Goal: Information Seeking & Learning: Check status

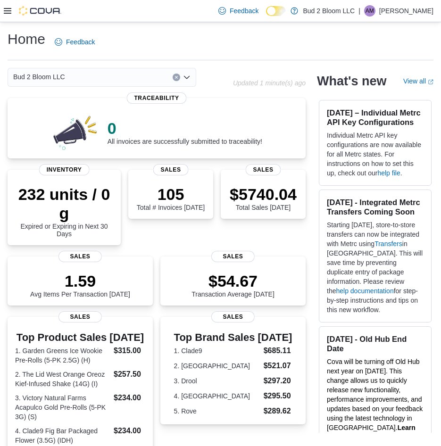
click at [3, 14] on div "Feedback Dark Mode Bud 2 Bloom LLC | AM [PERSON_NAME]" at bounding box center [220, 11] width 441 height 22
click at [5, 12] on icon at bounding box center [8, 11] width 8 height 8
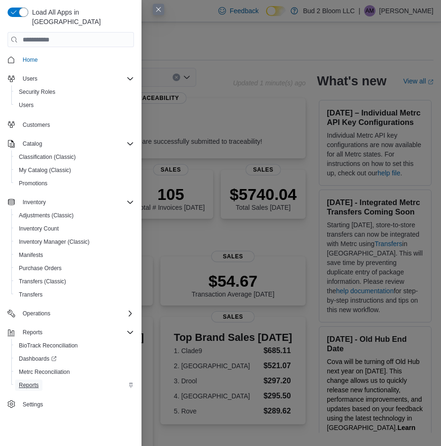
click at [25, 382] on span "Reports" at bounding box center [29, 386] width 20 height 8
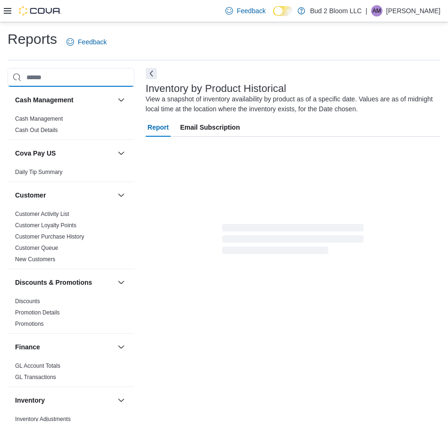
click at [61, 78] on input "search" at bounding box center [71, 77] width 127 height 19
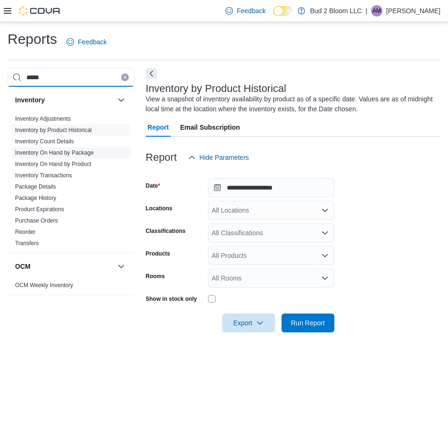
type input "*****"
click at [64, 150] on link "Inventory On Hand by Package" at bounding box center [54, 152] width 79 height 7
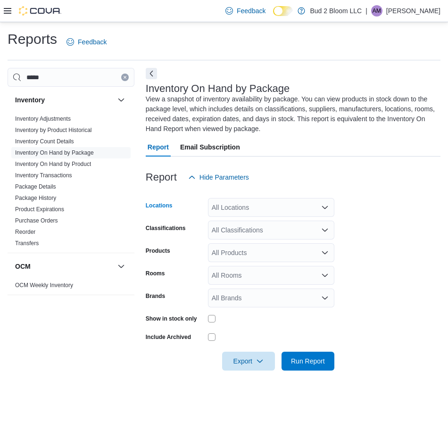
click at [244, 210] on div "All Locations" at bounding box center [271, 207] width 126 height 19
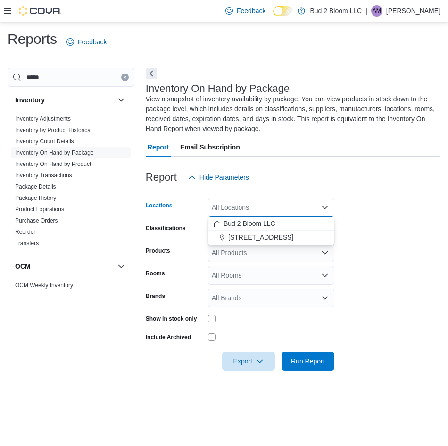
click at [251, 241] on span "[STREET_ADDRESS]" at bounding box center [260, 237] width 65 height 9
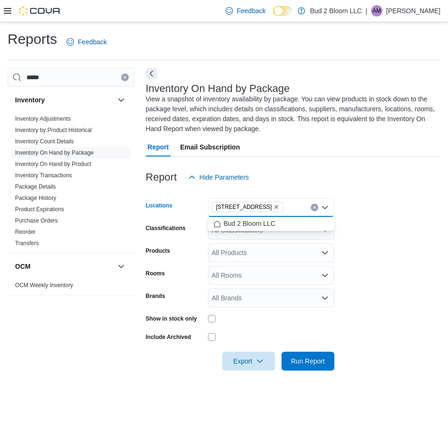
click at [313, 206] on icon "Clear input" at bounding box center [315, 208] width 4 height 4
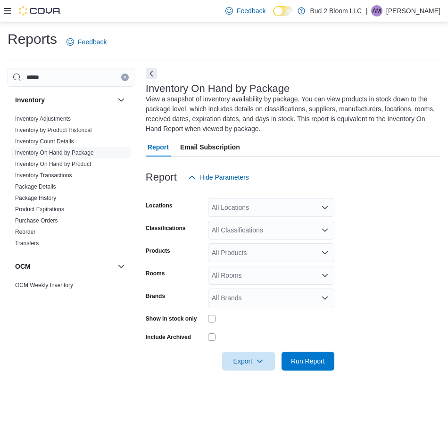
drag, startPoint x: 283, startPoint y: 316, endPoint x: 298, endPoint y: 341, distance: 29.0
click at [283, 316] on div at bounding box center [271, 319] width 126 height 8
click at [312, 362] on span "Run Report" at bounding box center [308, 360] width 34 height 9
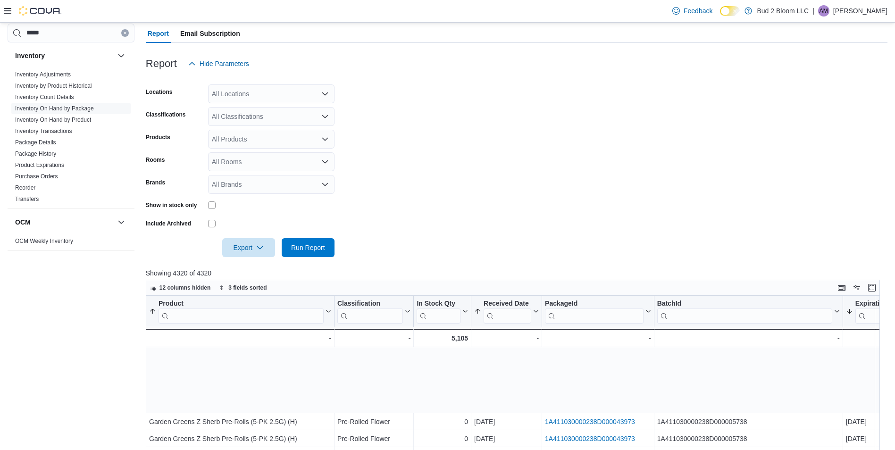
scroll to position [283, 0]
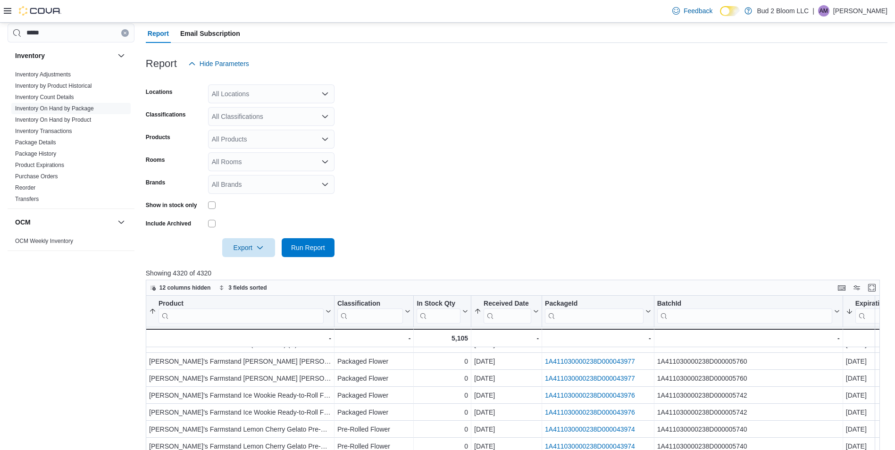
click at [448, 195] on form "Locations All Locations Classifications All Classifications Products All Produc…" at bounding box center [516, 165] width 741 height 184
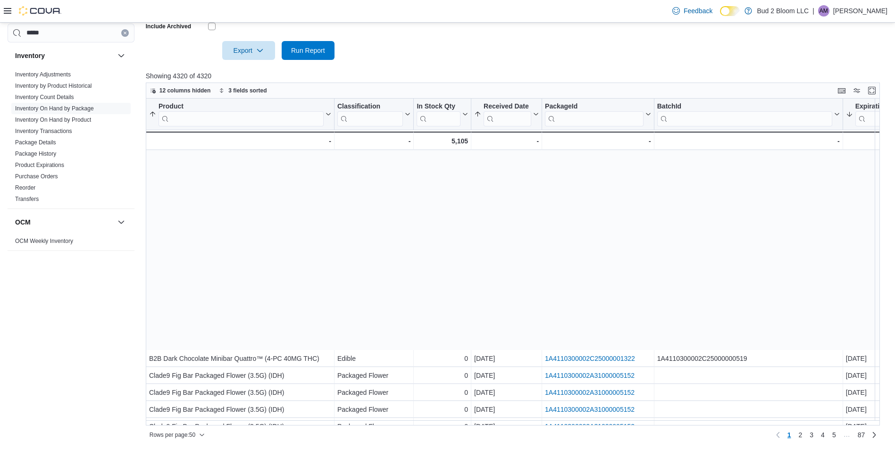
scroll to position [578, 0]
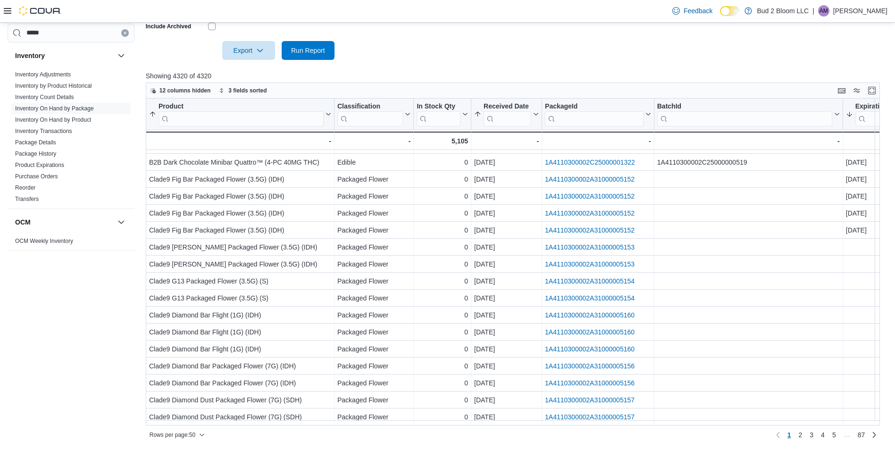
click at [448, 424] on div "12 columns hidden 3 fields sorted Product Sorted by Expiration Date, descending…" at bounding box center [513, 263] width 734 height 360
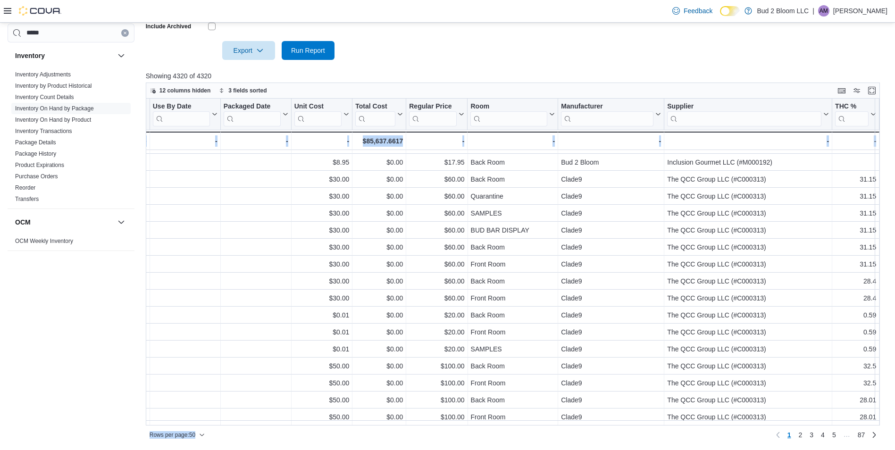
scroll to position [578, 808]
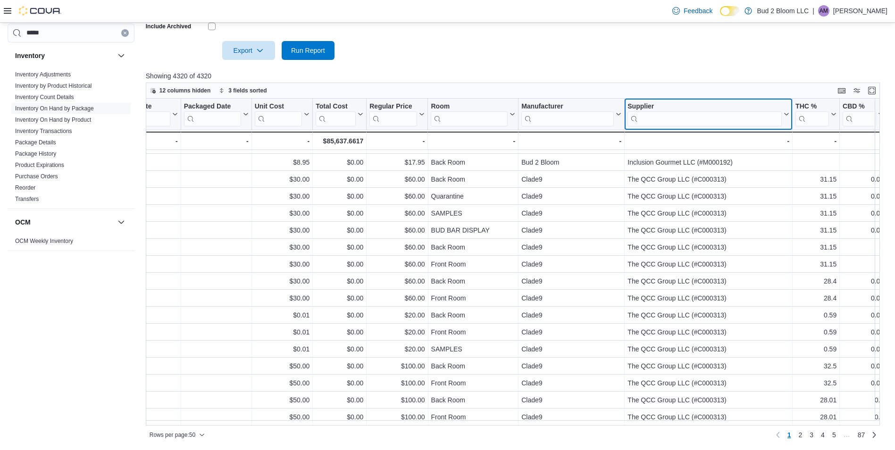
click at [448, 120] on input "search" at bounding box center [704, 118] width 154 height 15
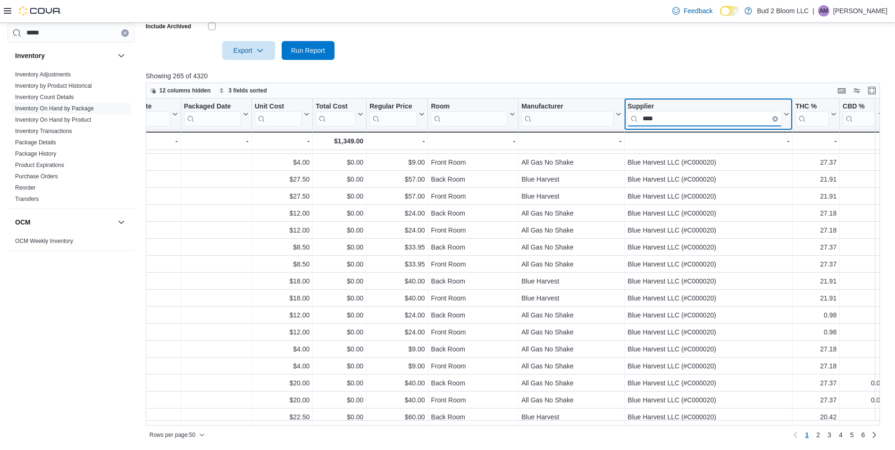
click at [448, 122] on input "****" at bounding box center [704, 118] width 154 height 15
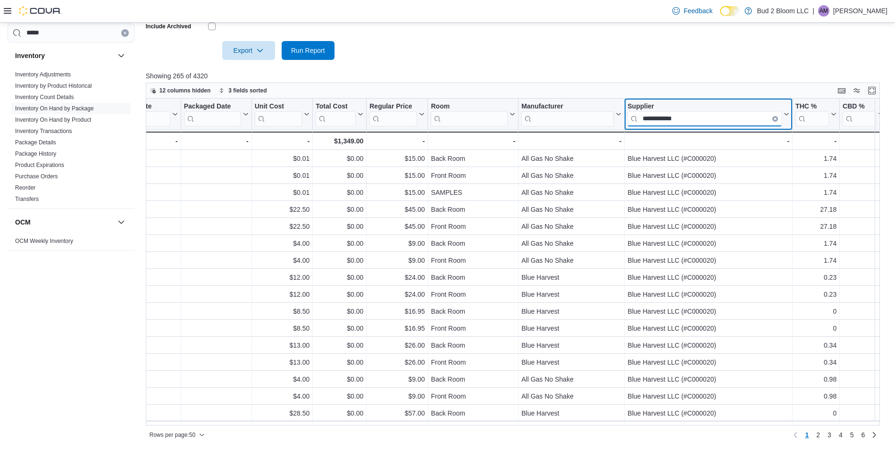
type input "**********"
click at [448, 67] on div at bounding box center [516, 65] width 741 height 11
drag, startPoint x: 664, startPoint y: 425, endPoint x: 536, endPoint y: 435, distance: 127.8
click at [448, 435] on div "Rows per page : 50 Page 1 of 6 1 2 3 4 5 6" at bounding box center [513, 433] width 734 height 17
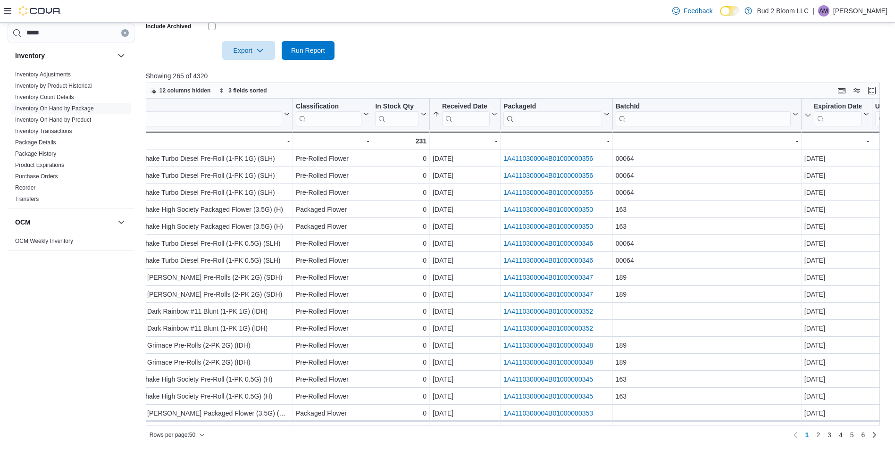
scroll to position [0, 0]
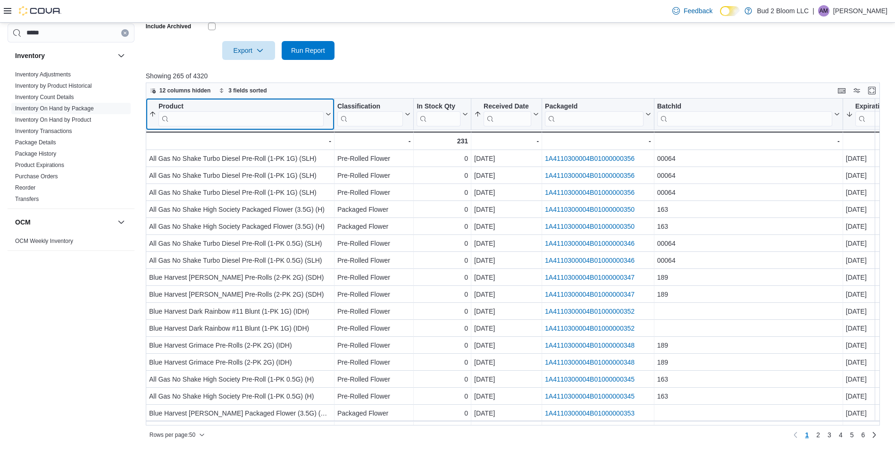
click at [197, 114] on input "search" at bounding box center [240, 118] width 165 height 15
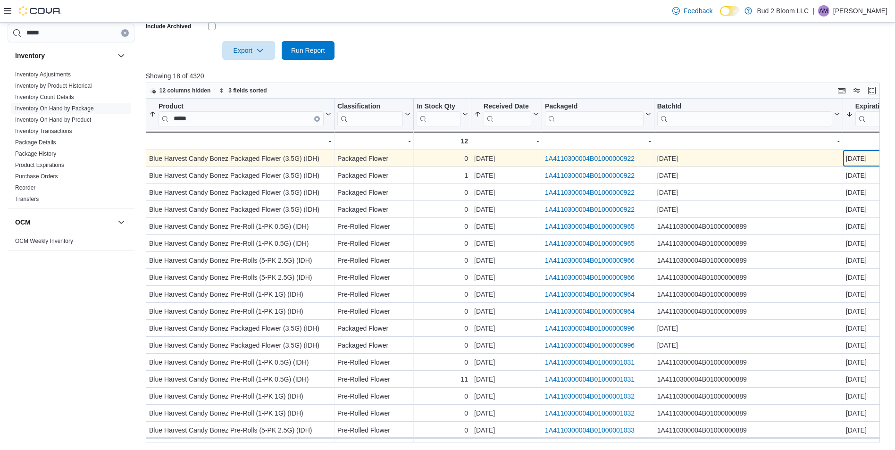
scroll to position [0, 32]
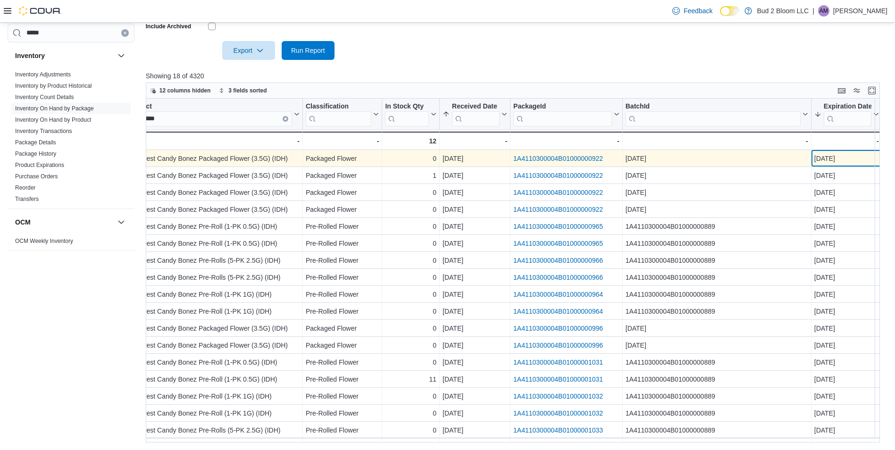
drag, startPoint x: 868, startPoint y: 158, endPoint x: 816, endPoint y: 160, distance: 51.9
click at [448, 160] on div "[DATE]" at bounding box center [846, 158] width 65 height 11
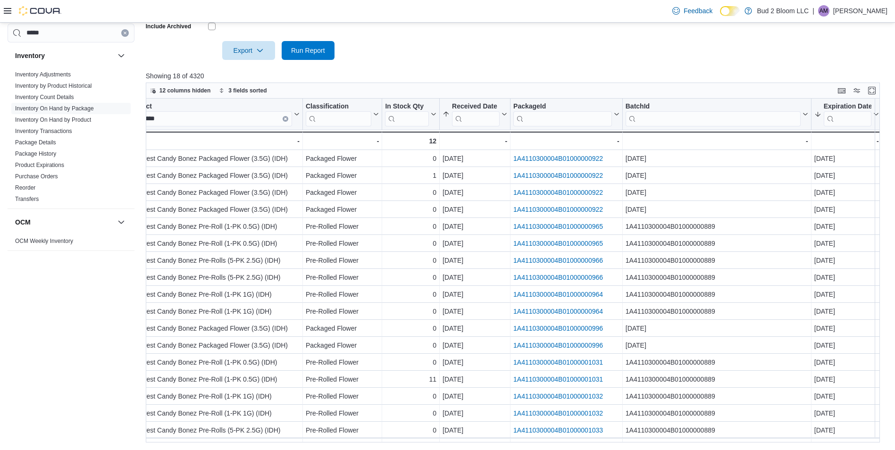
scroll to position [0, 0]
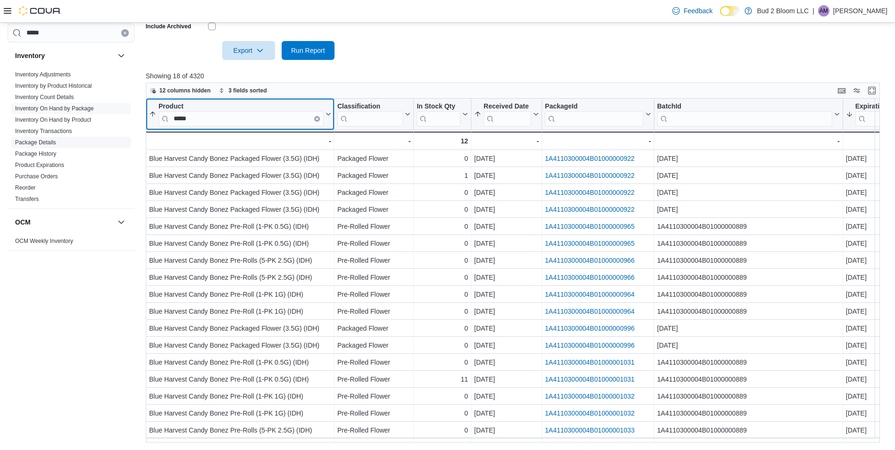
drag, startPoint x: 202, startPoint y: 120, endPoint x: 95, endPoint y: 142, distance: 109.3
click at [95, 142] on div "***** Inventory Inventory Adjustments Inventory by Product Historical Inventory…" at bounding box center [448, 109] width 880 height 665
click at [187, 119] on input "*****" at bounding box center [240, 118] width 165 height 15
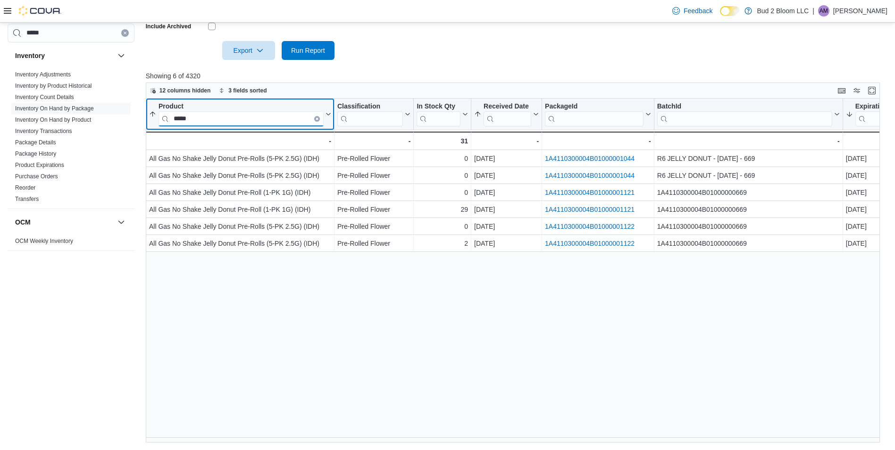
drag, startPoint x: 194, startPoint y: 118, endPoint x: 126, endPoint y: 137, distance: 71.1
click at [126, 139] on div "***** Inventory Inventory Adjustments Inventory by Product Historical Inventory…" at bounding box center [448, 109] width 880 height 665
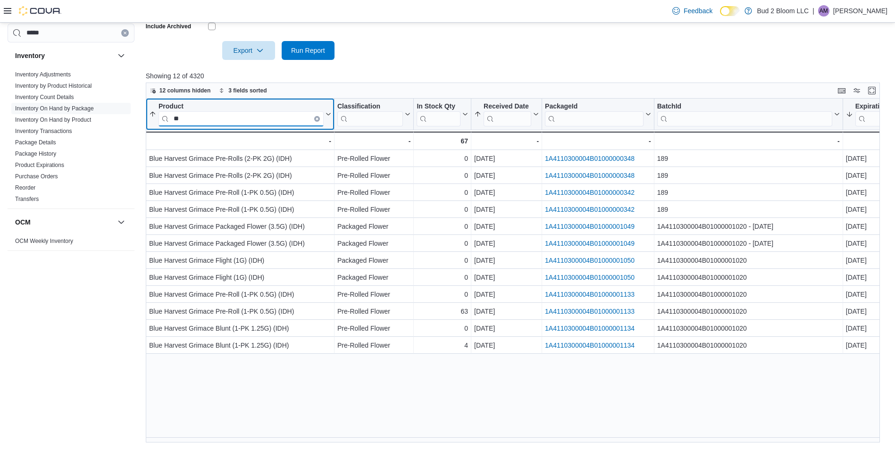
type input "*"
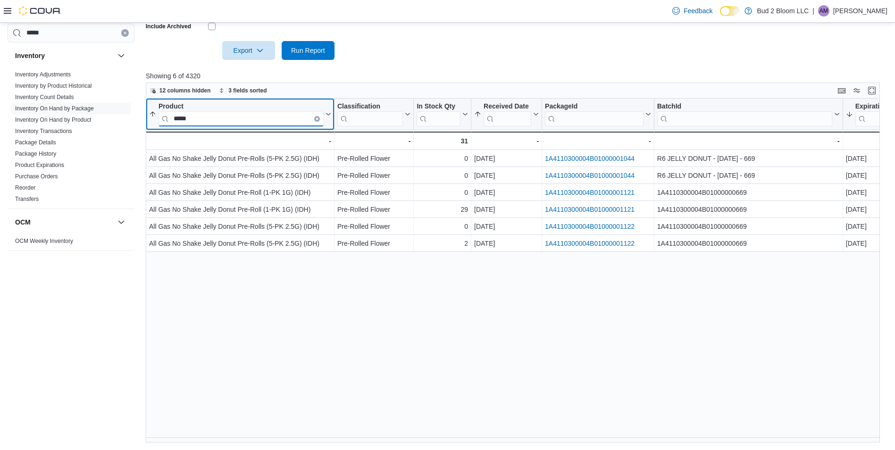
drag, startPoint x: 195, startPoint y: 119, endPoint x: 155, endPoint y: 125, distance: 40.6
click at [155, 125] on button "Product *****" at bounding box center [240, 114] width 182 height 24
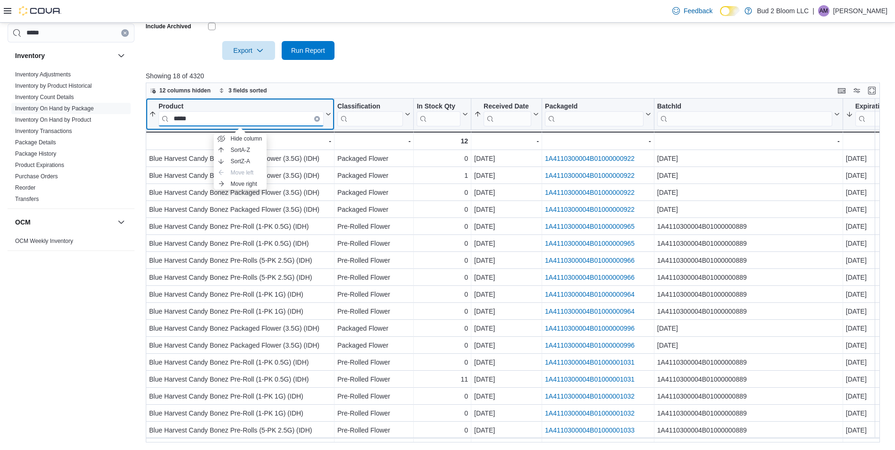
scroll to position [18, 0]
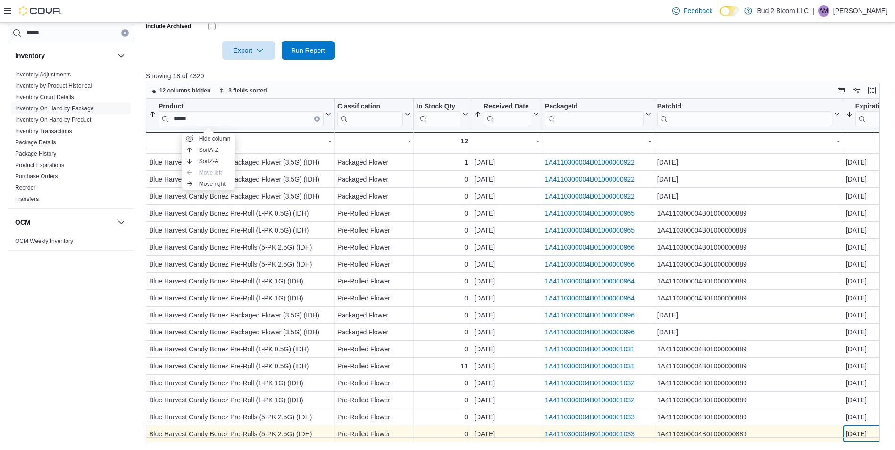
click at [448, 429] on div "**********" at bounding box center [516, 271] width 741 height 344
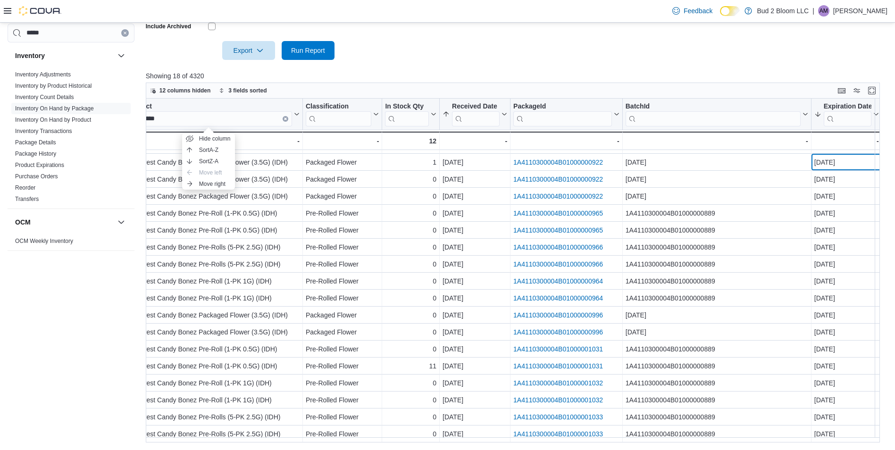
scroll to position [17, 32]
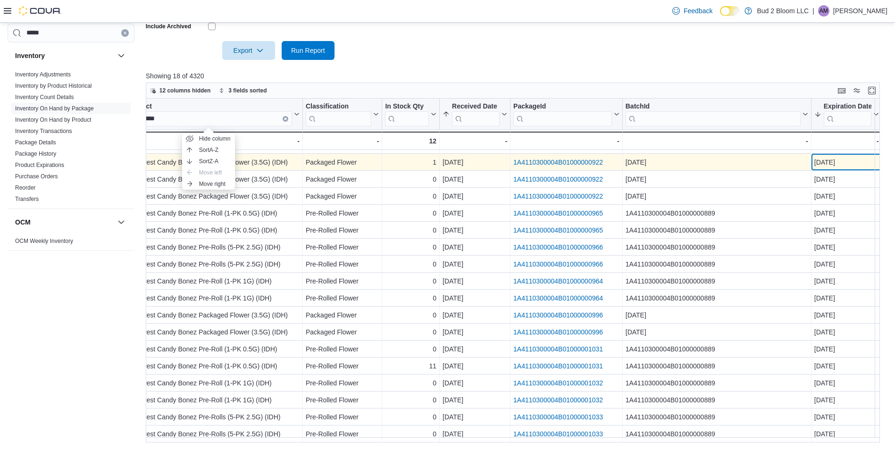
drag, startPoint x: 859, startPoint y: 154, endPoint x: 821, endPoint y: 159, distance: 38.6
click at [448, 162] on div "[DATE]" at bounding box center [846, 162] width 65 height 11
click at [448, 157] on div "[DATE]" at bounding box center [846, 162] width 65 height 11
drag, startPoint x: 855, startPoint y: 158, endPoint x: 812, endPoint y: 162, distance: 43.2
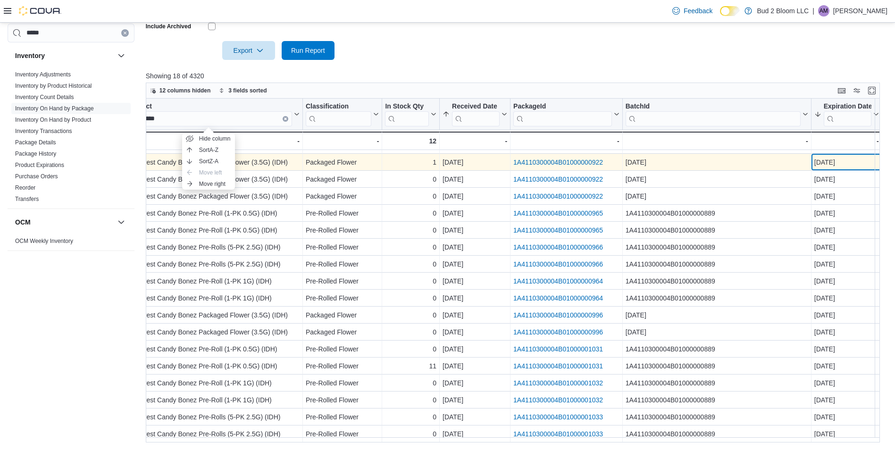
click at [448, 162] on div "[DATE] - Expiration Date, column 7, row 2" at bounding box center [846, 162] width 71 height 17
drag, startPoint x: 812, startPoint y: 162, endPoint x: 818, endPoint y: 157, distance: 8.3
click at [448, 157] on div "[DATE]" at bounding box center [846, 162] width 65 height 11
drag, startPoint x: 857, startPoint y: 155, endPoint x: 809, endPoint y: 162, distance: 49.1
click at [448, 162] on div "[DATE] - Expiration Date, column 7, row 2 - Use By Date, column 8, row 2 [DATE]…" at bounding box center [886, 162] width 1544 height 17
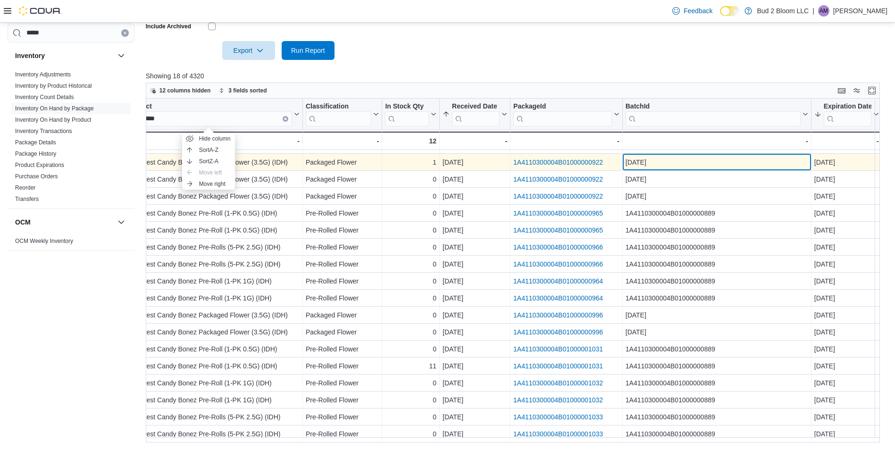
click at [448, 162] on div "[DATE] - BatchId, column 6, row 2" at bounding box center [717, 162] width 189 height 17
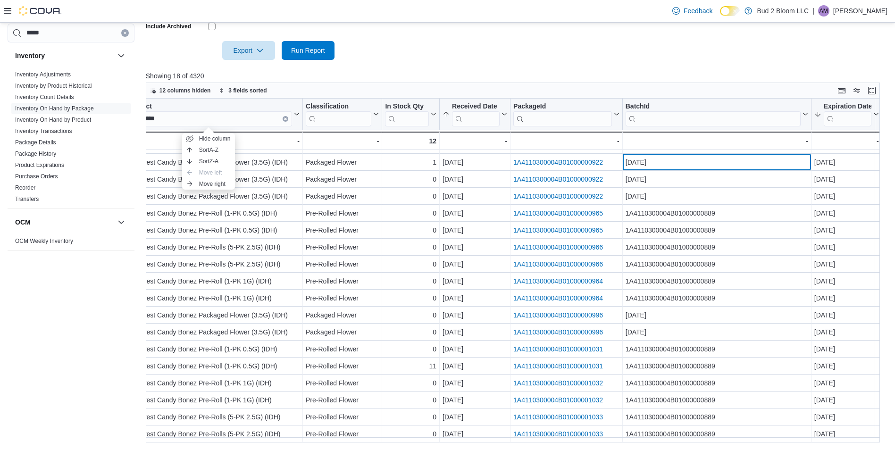
scroll to position [18, 32]
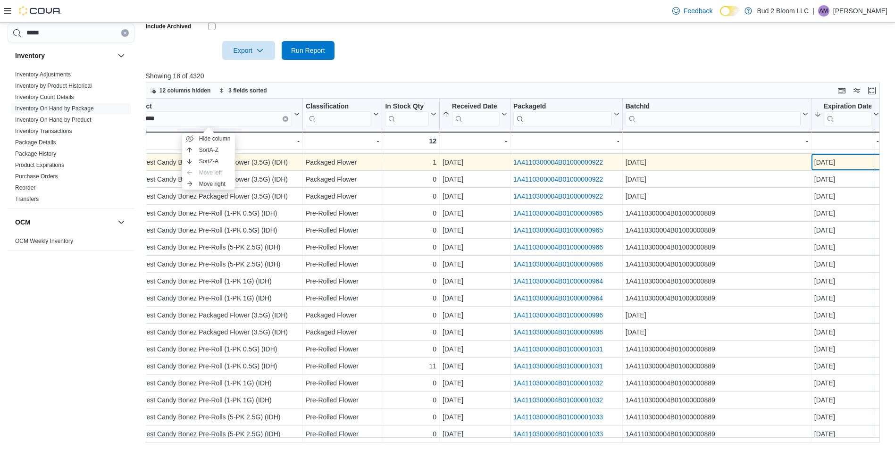
click at [448, 152] on div "**********" at bounding box center [516, 271] width 741 height 344
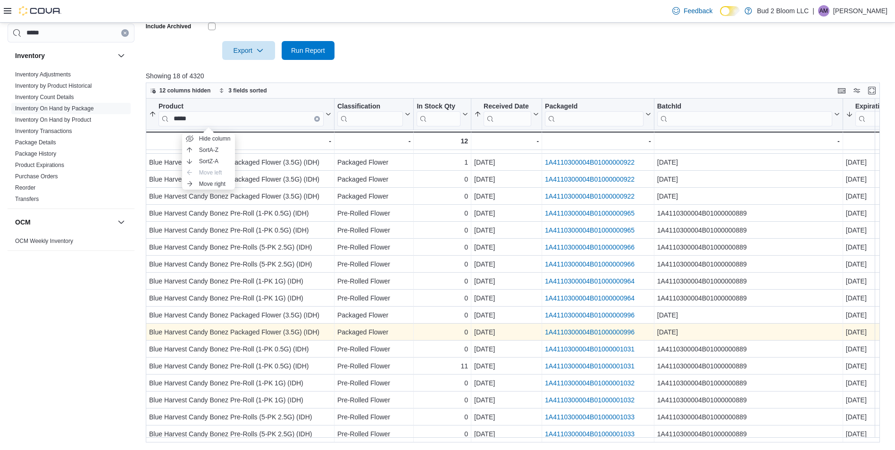
scroll to position [18, 0]
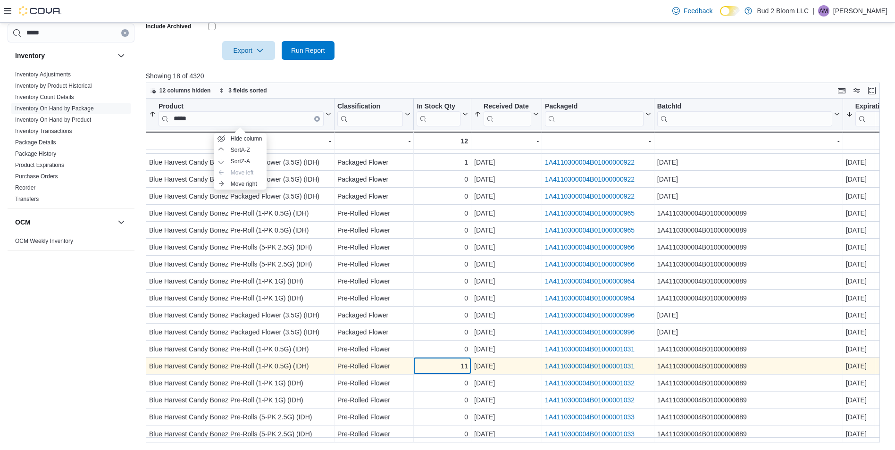
click at [440, 365] on div "11" at bounding box center [441, 365] width 51 height 11
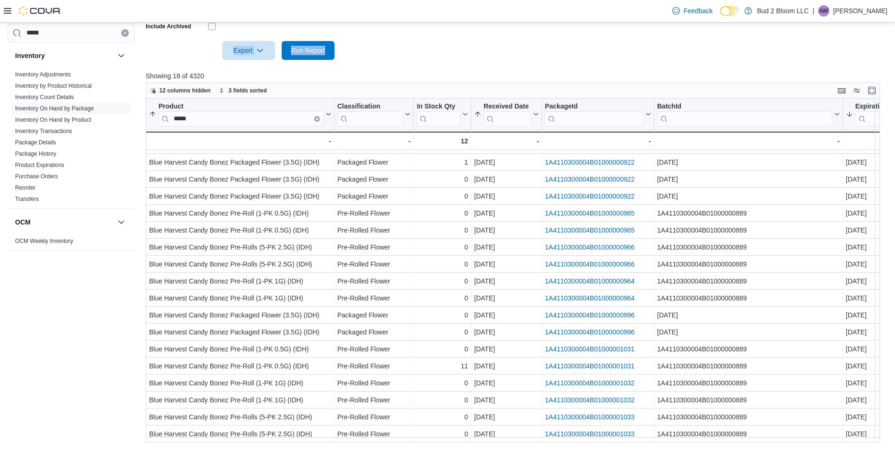
drag, startPoint x: 423, startPoint y: 50, endPoint x: 206, endPoint y: 40, distance: 217.2
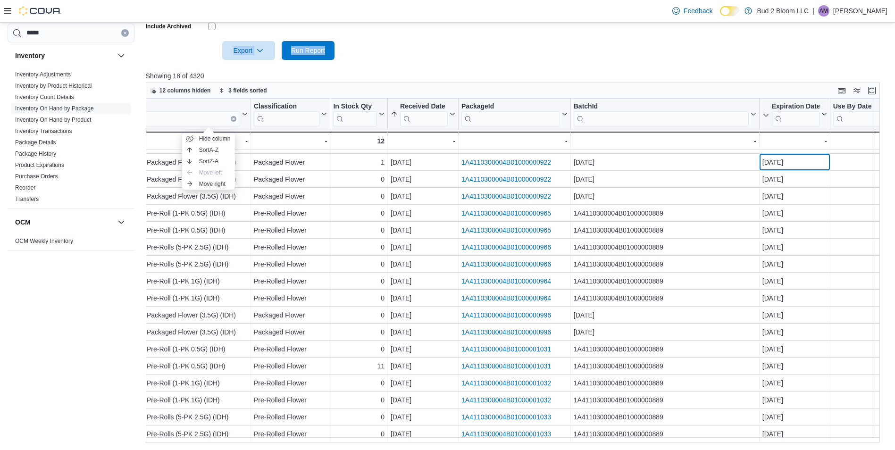
drag, startPoint x: 854, startPoint y: 157, endPoint x: 871, endPoint y: 164, distance: 18.4
click at [448, 164] on div "**********" at bounding box center [516, 271] width 741 height 344
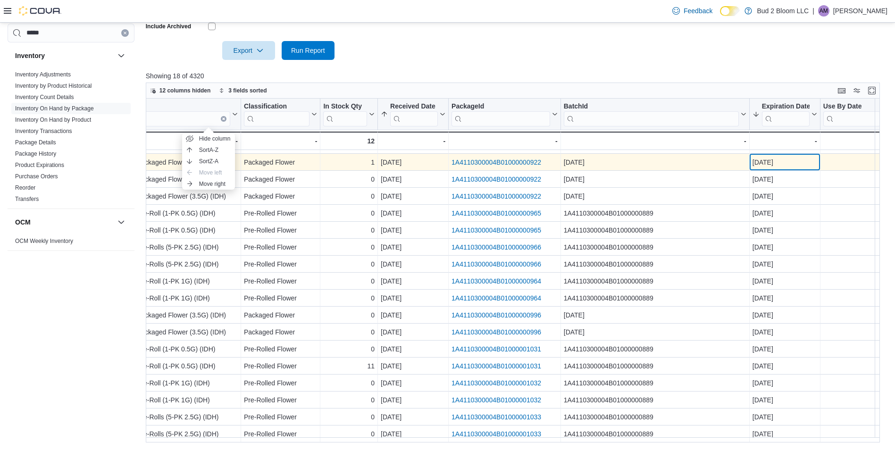
click at [448, 157] on div "[DATE]" at bounding box center [784, 162] width 65 height 11
drag, startPoint x: 790, startPoint y: 157, endPoint x: 750, endPoint y: 163, distance: 40.0
click at [448, 163] on div "[DATE] - Expiration Date, column 7, row 2" at bounding box center [784, 162] width 71 height 17
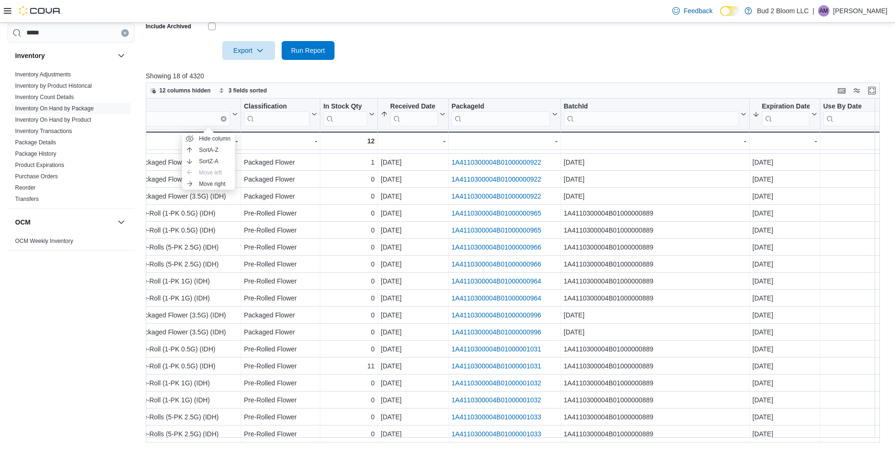
scroll to position [18, 0]
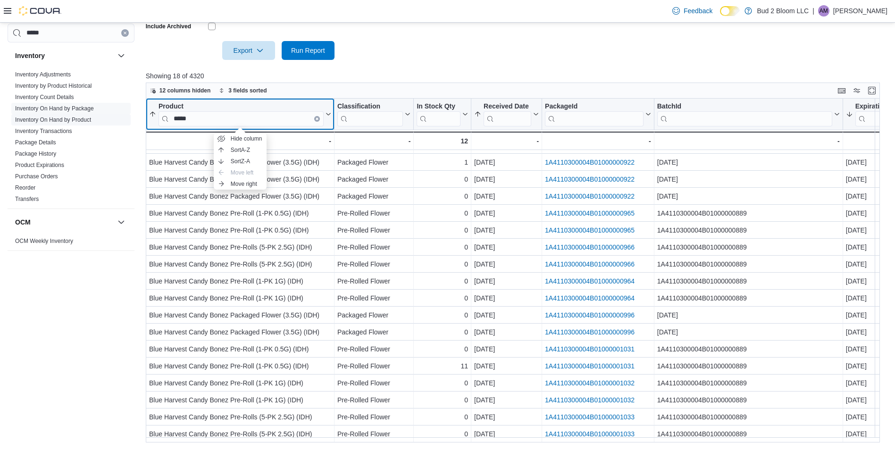
drag, startPoint x: 194, startPoint y: 117, endPoint x: 107, endPoint y: 119, distance: 87.3
click at [107, 119] on div "***** Inventory Inventory Adjustments Inventory by Product Historical Inventory…" at bounding box center [448, 109] width 880 height 665
drag, startPoint x: 205, startPoint y: 116, endPoint x: 136, endPoint y: 128, distance: 69.9
click at [136, 128] on div "***** Inventory Inventory Adjustments Inventory by Product Historical Inventory…" at bounding box center [448, 109] width 880 height 665
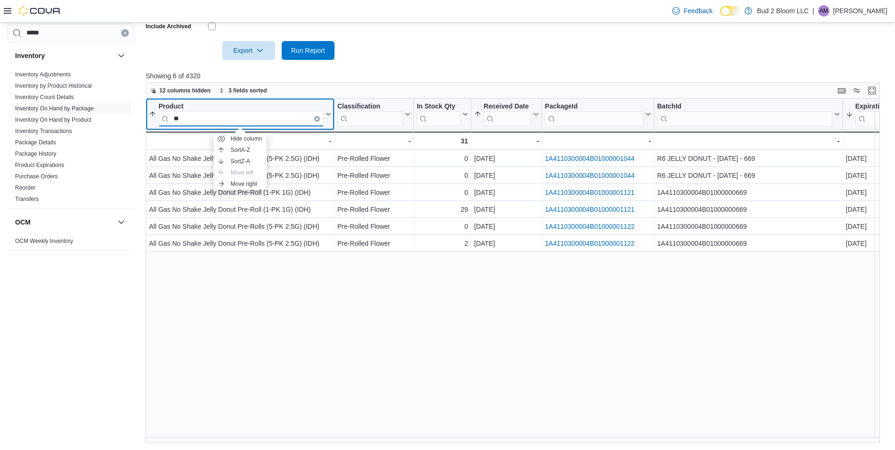
scroll to position [0, 0]
type input "*****"
click at [448, 60] on div at bounding box center [516, 65] width 741 height 11
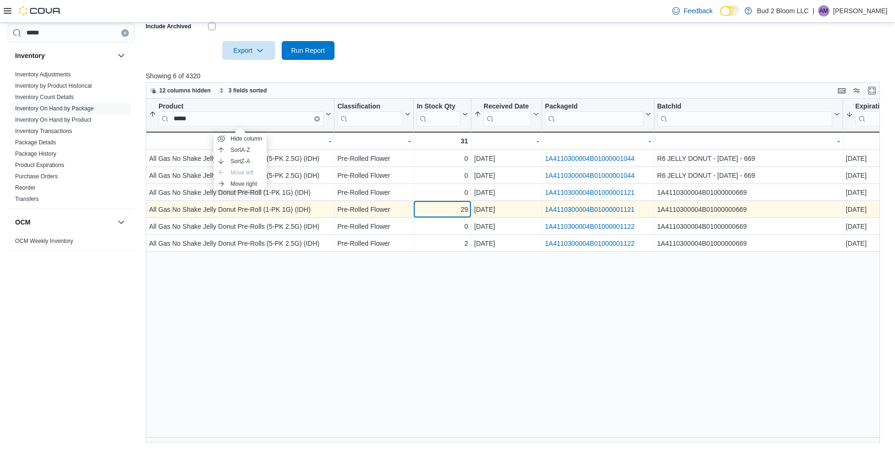
click at [436, 214] on div "29" at bounding box center [441, 209] width 51 height 11
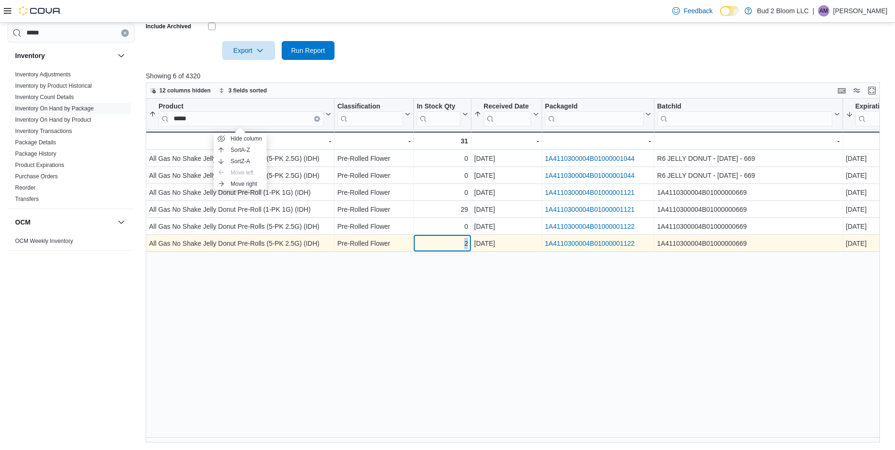
click at [448, 244] on div "2" at bounding box center [441, 243] width 51 height 11
click at [448, 243] on div "2" at bounding box center [441, 243] width 51 height 11
